Goal: Find specific page/section: Find specific page/section

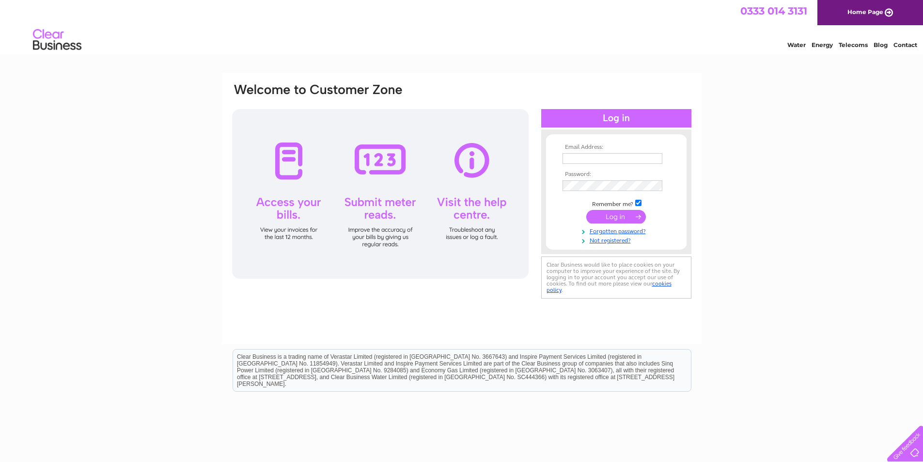
type input "signs@jamesbros.co.uk"
click at [626, 220] on input "submit" at bounding box center [616, 217] width 60 height 14
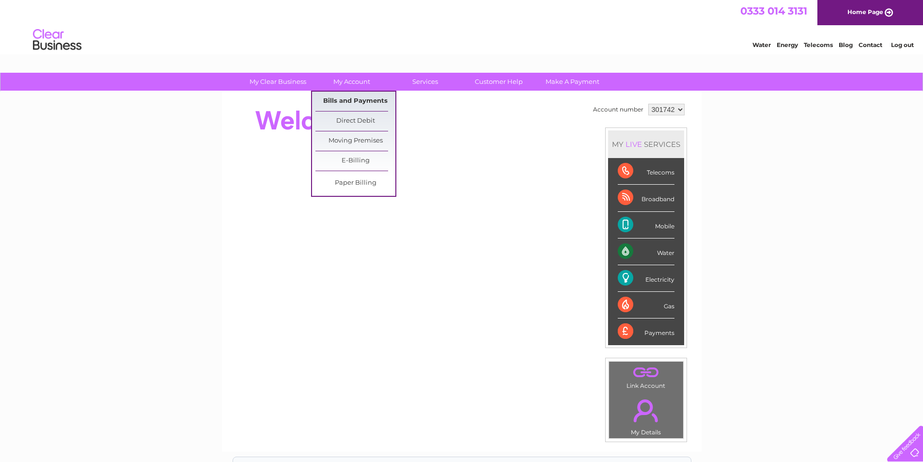
click at [342, 103] on link "Bills and Payments" at bounding box center [355, 101] width 80 height 19
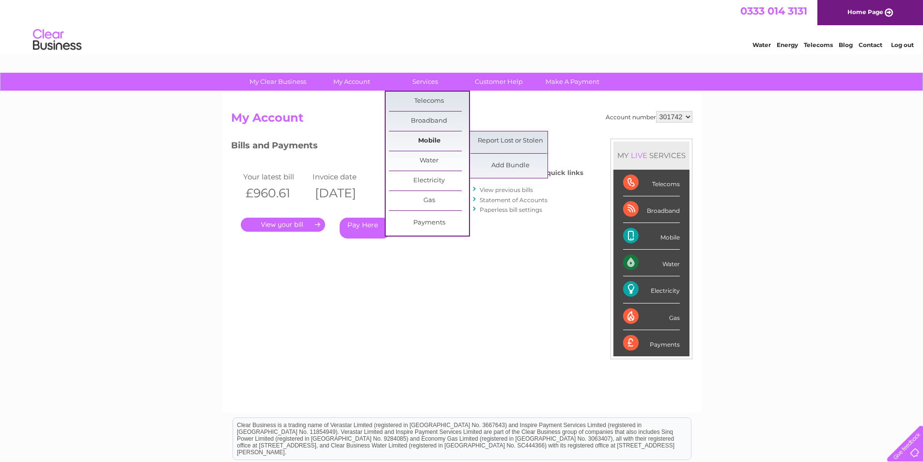
click at [420, 140] on link "Mobile" at bounding box center [429, 140] width 80 height 19
